Goal: Task Accomplishment & Management: Manage account settings

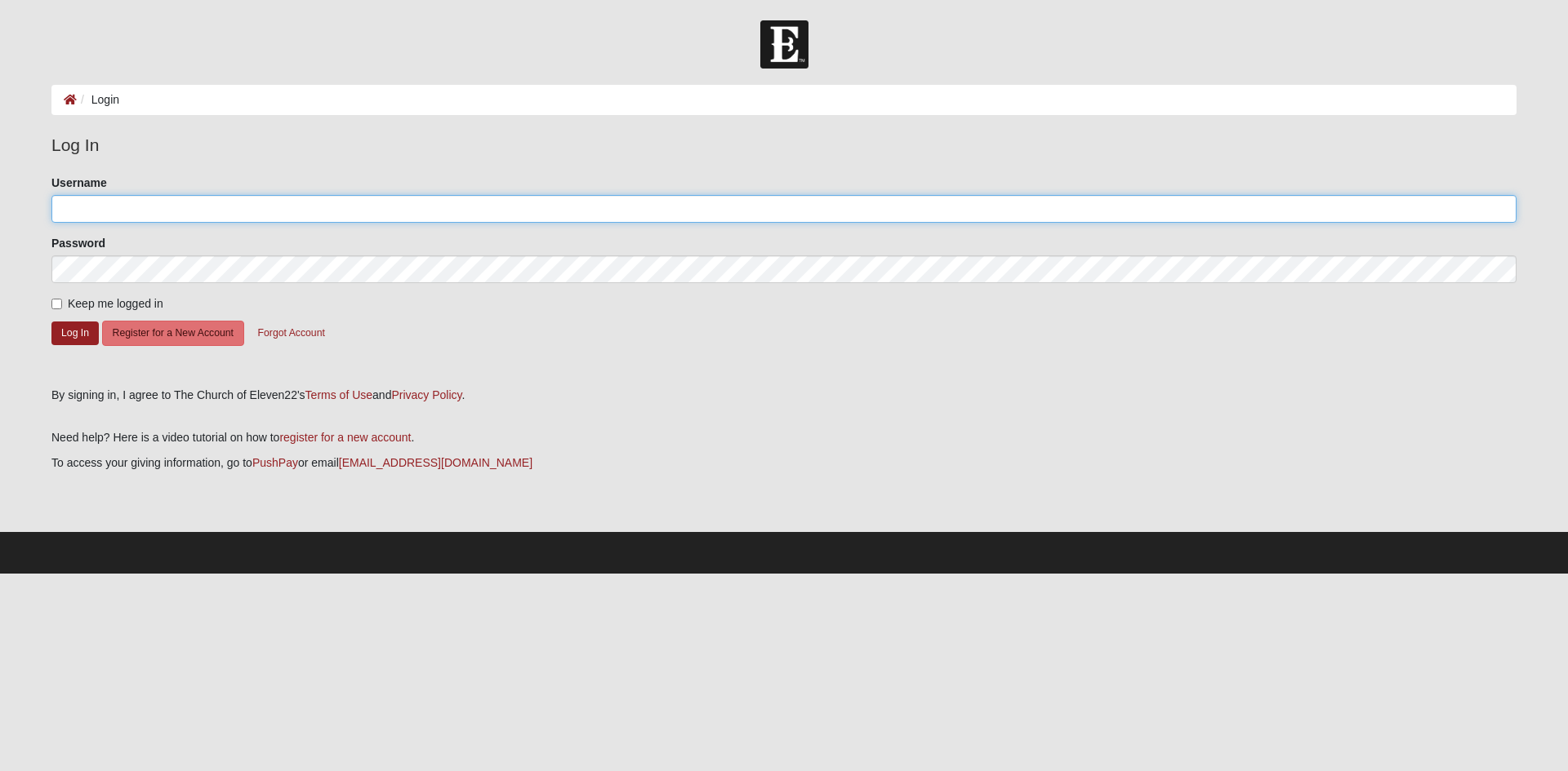
click at [142, 209] on input "Username" at bounding box center [783, 208] width 1464 height 28
click at [169, 208] on input "Username" at bounding box center [783, 208] width 1464 height 28
click at [122, 202] on input "Username" at bounding box center [783, 208] width 1464 height 28
click at [341, 205] on input "Username" at bounding box center [783, 208] width 1464 height 28
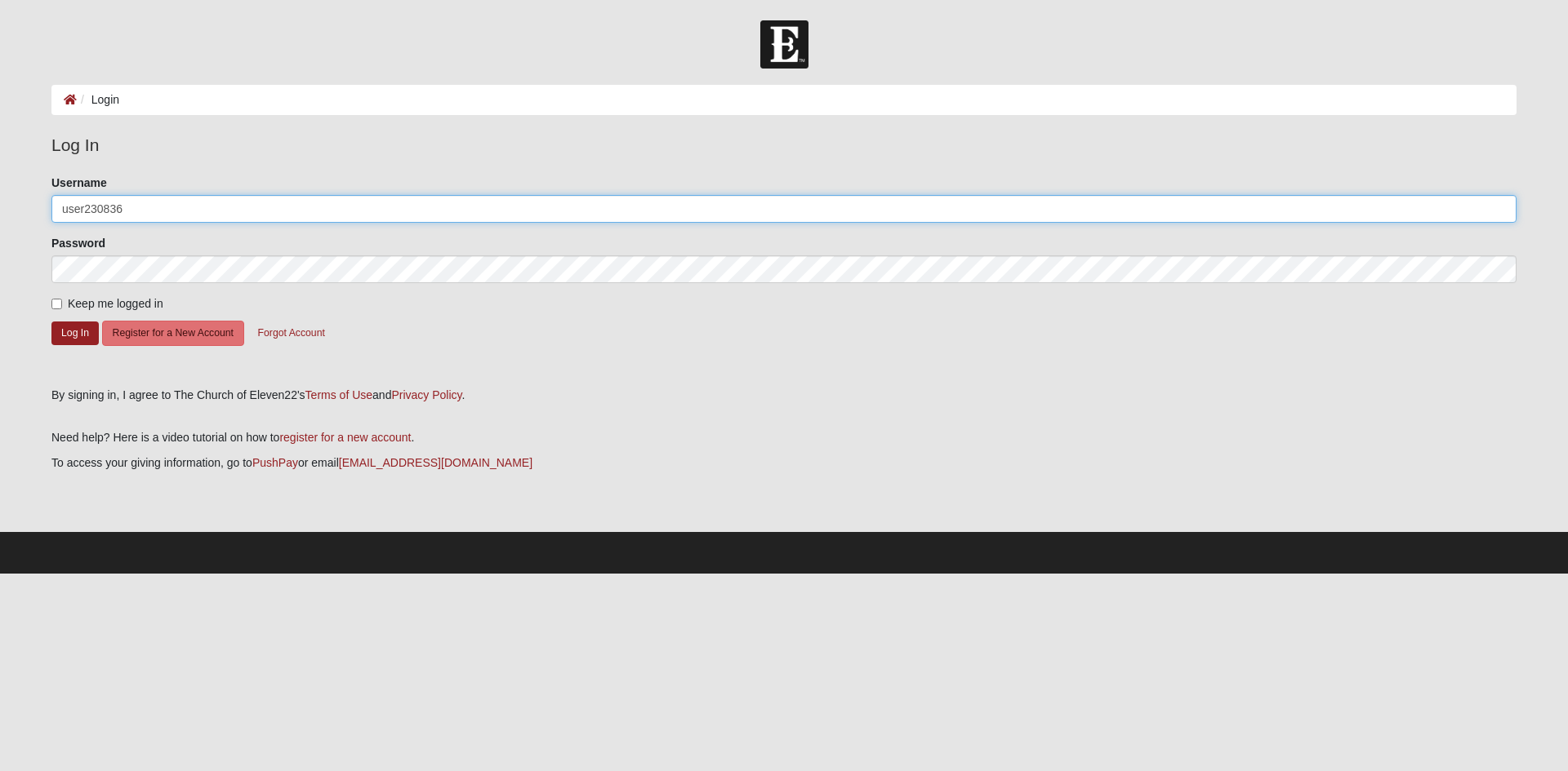
type input "user230836"
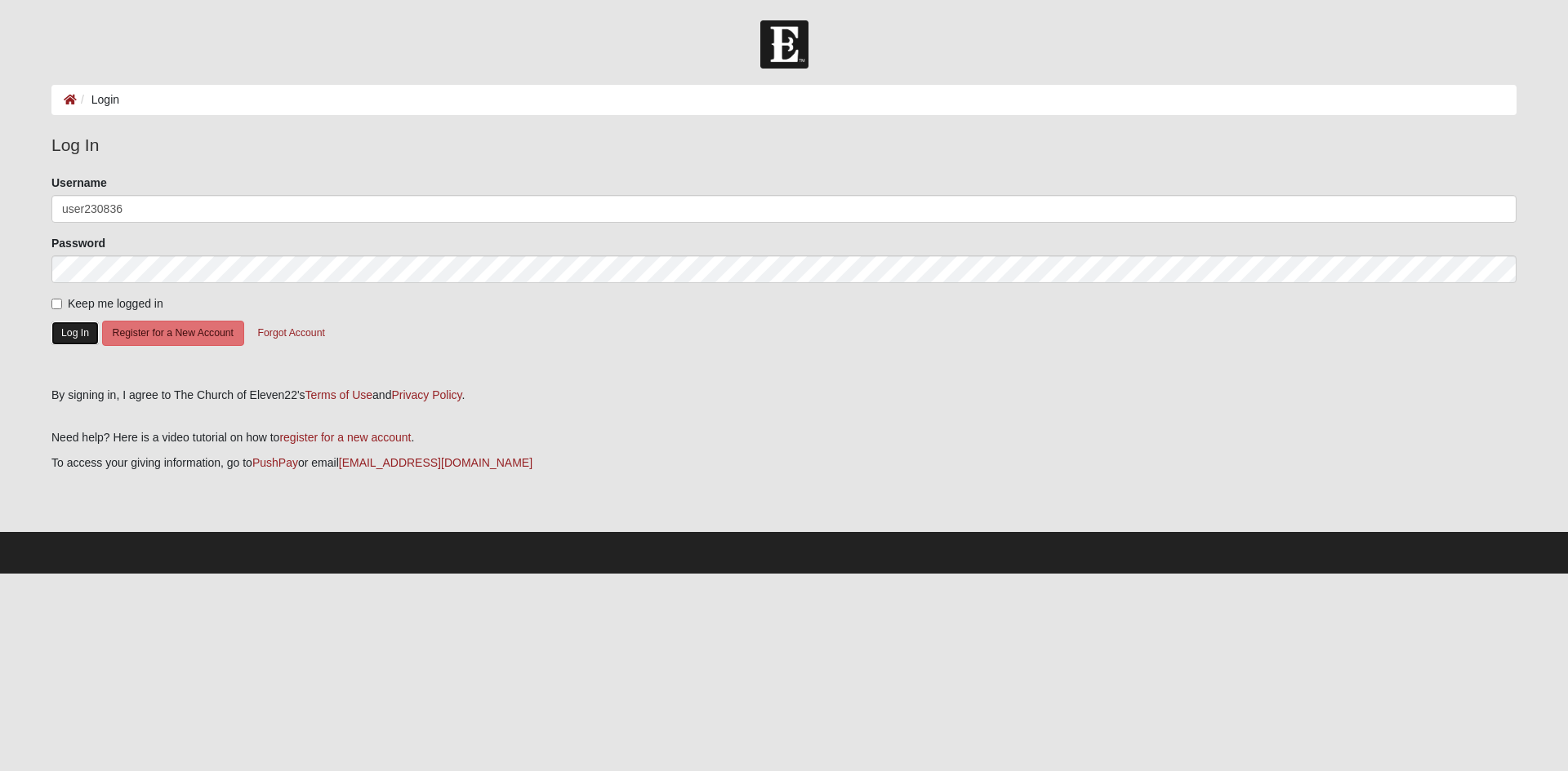
click at [74, 329] on button "Log In" at bounding box center [75, 333] width 47 height 23
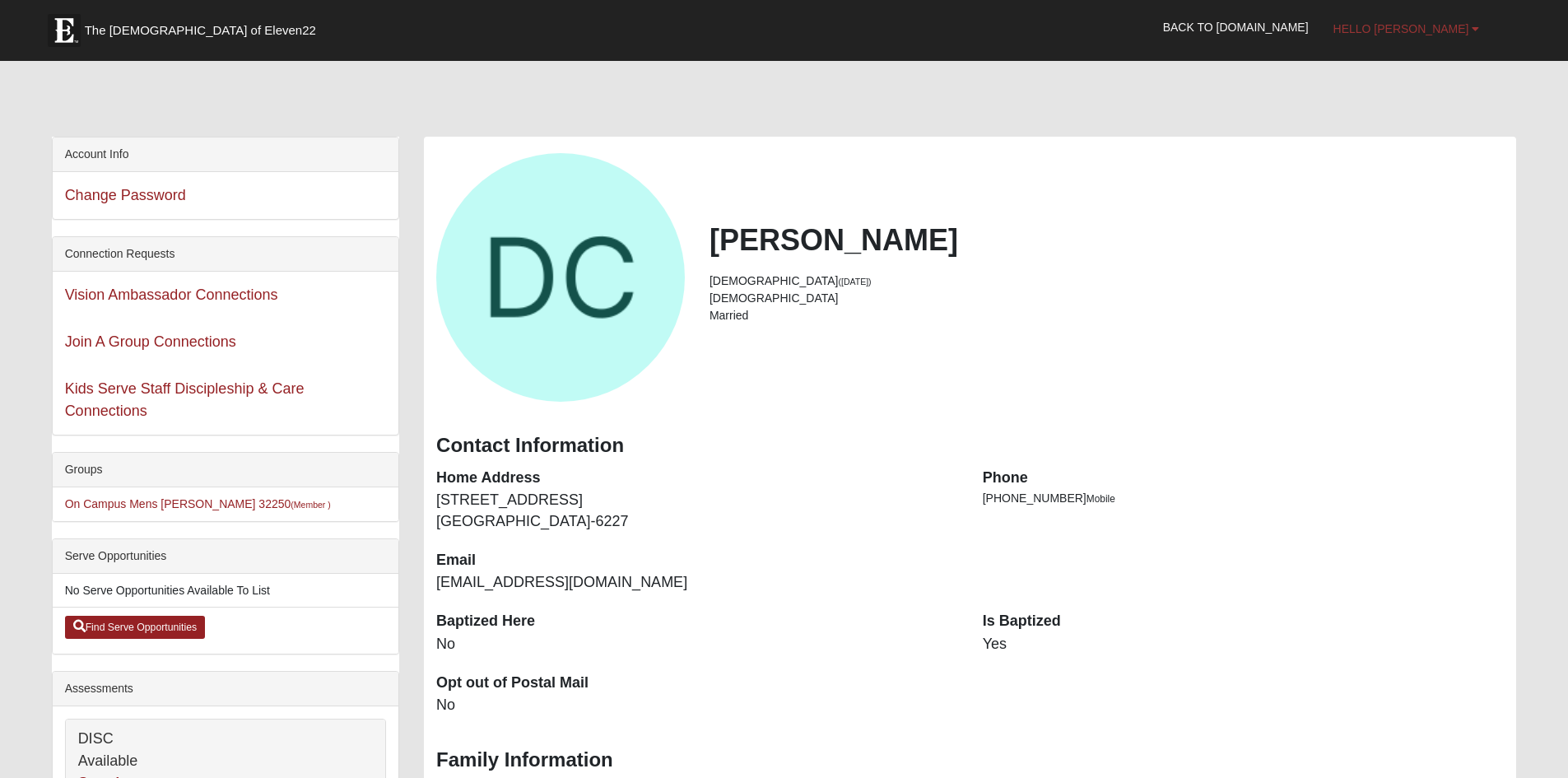
click at [1477, 26] on b at bounding box center [1475, 29] width 8 height 12
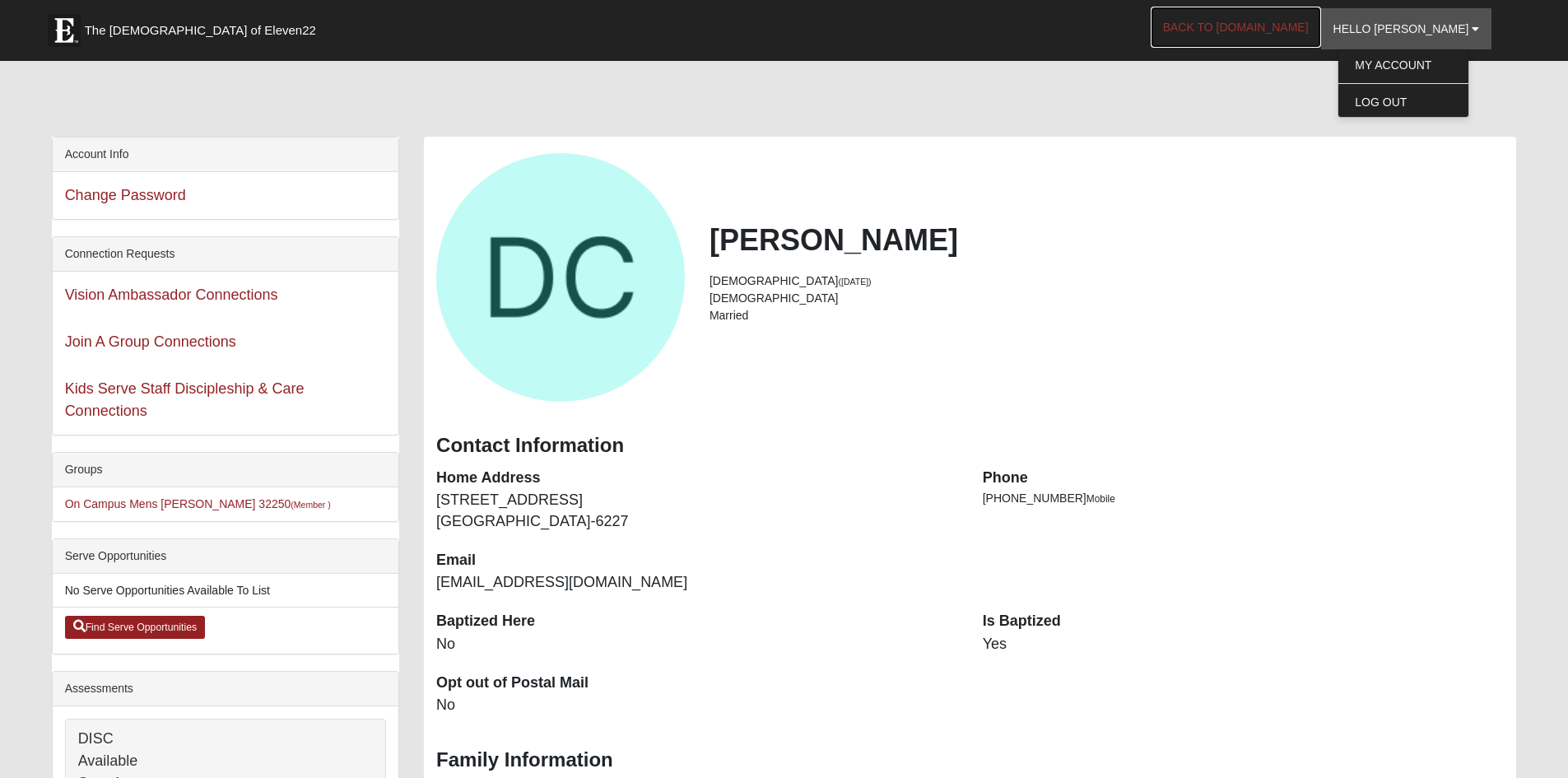
click at [1284, 23] on link "Back to [DOMAIN_NAME]" at bounding box center [1236, 27] width 170 height 41
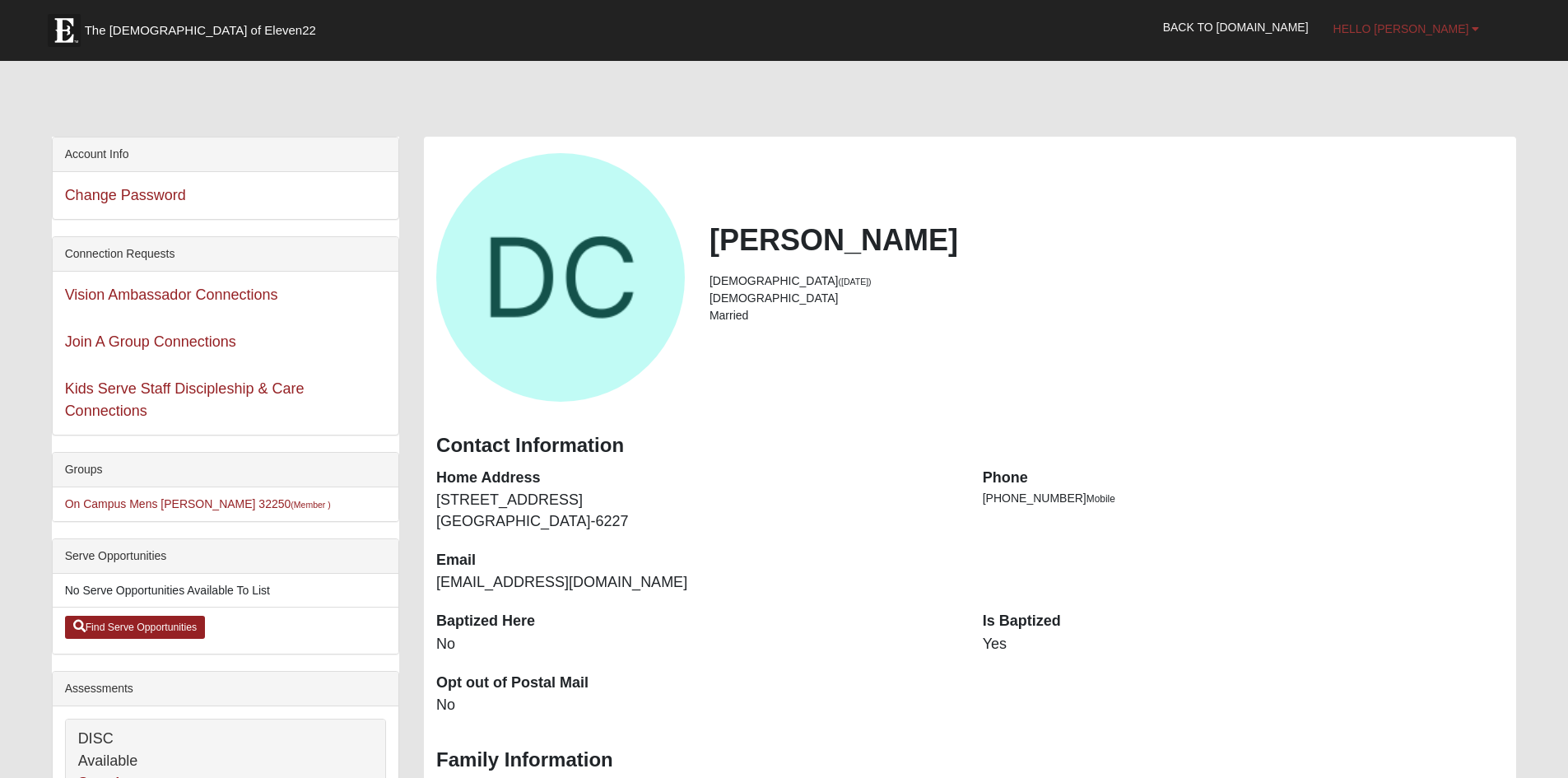
click at [1480, 27] on link "Hello Dave" at bounding box center [1406, 28] width 171 height 41
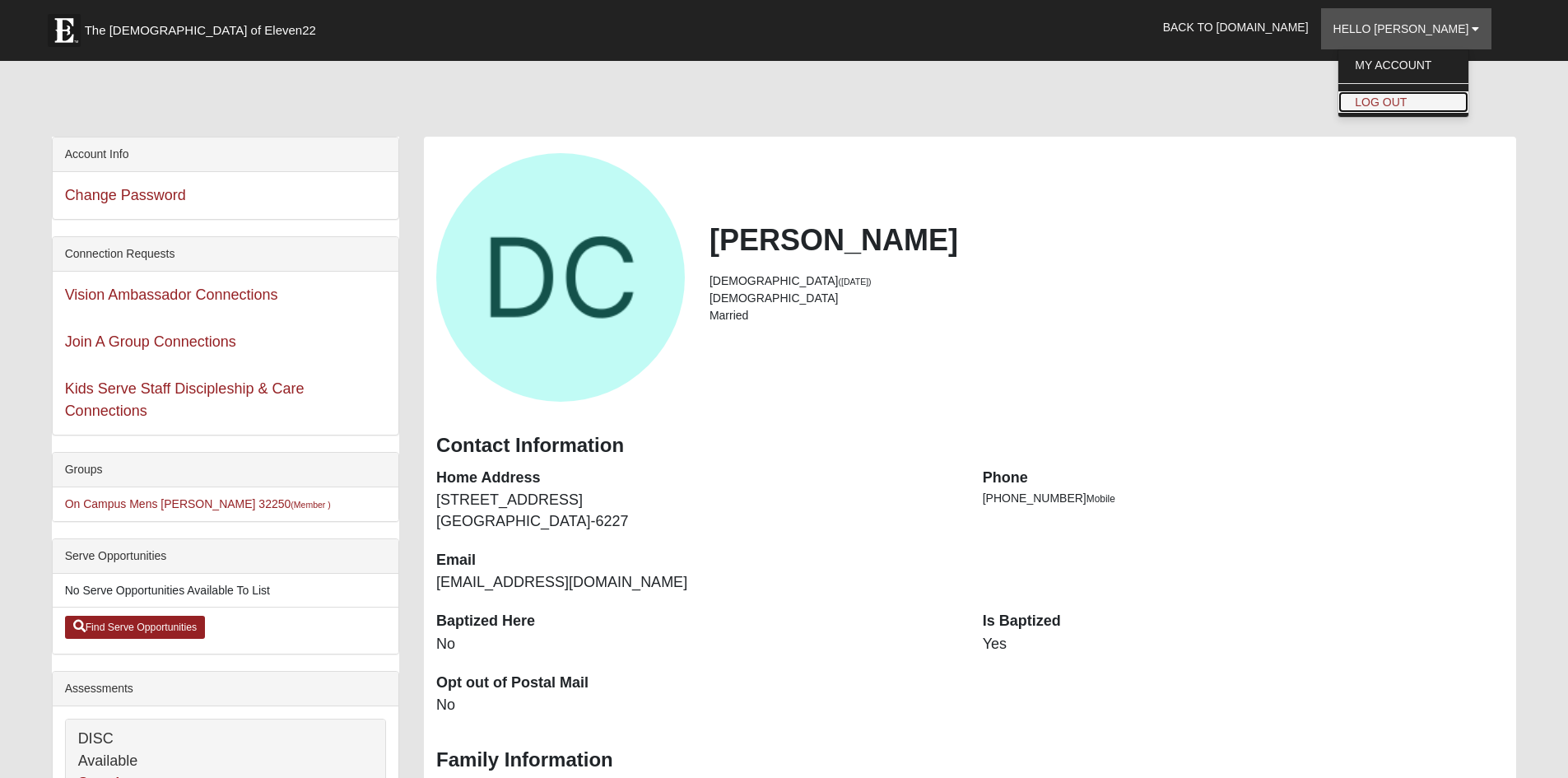
click at [1419, 97] on link "Log Out" at bounding box center [1403, 103] width 130 height 22
